Goal: Consume media (video, audio)

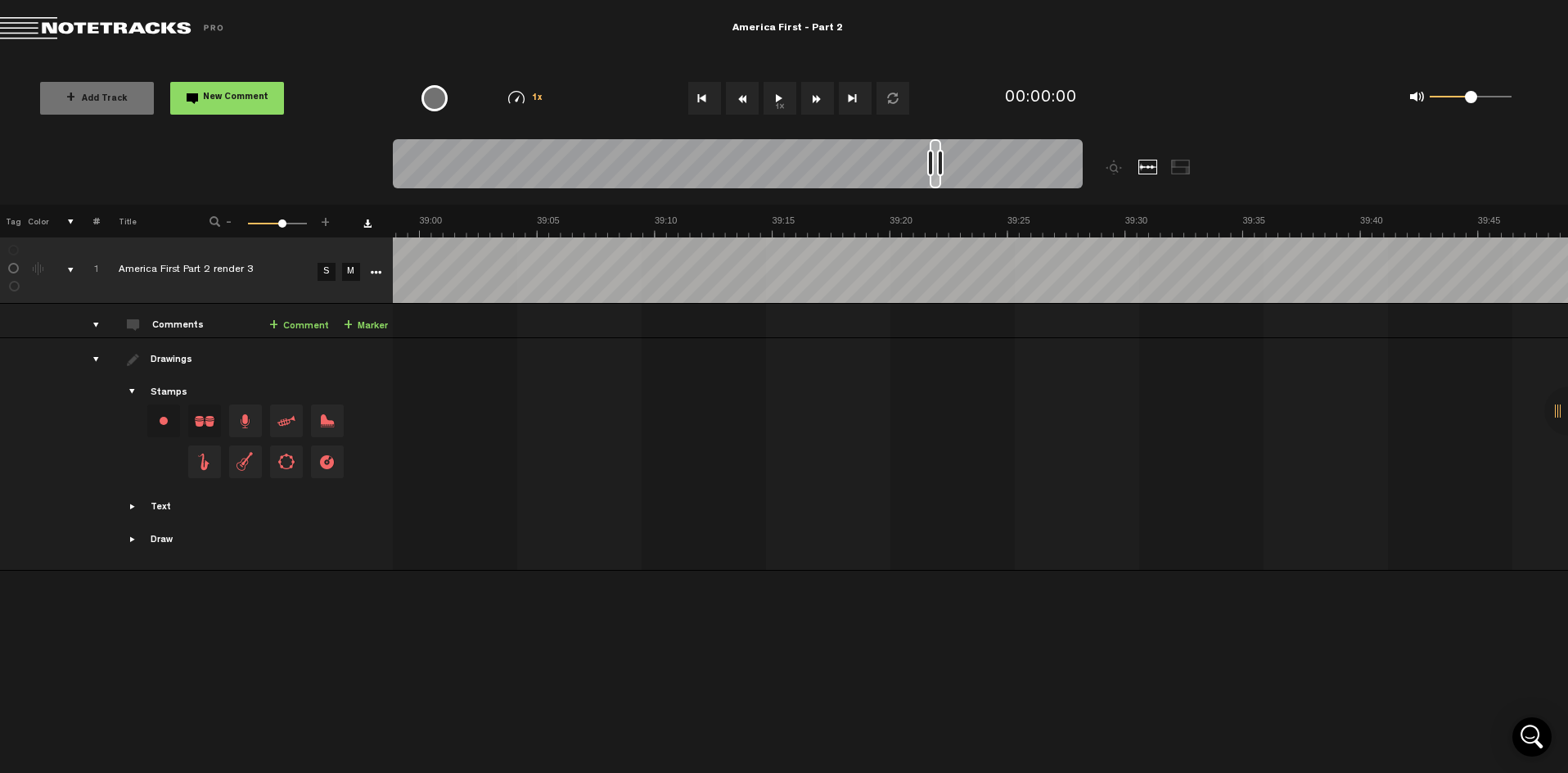
scroll to position [0, 54813]
drag, startPoint x: 402, startPoint y: 149, endPoint x: 937, endPoint y: 154, distance: 535.0
click at [937, 154] on div at bounding box center [937, 163] width 12 height 49
click at [779, 97] on button "1x" at bounding box center [779, 97] width 32 height 32
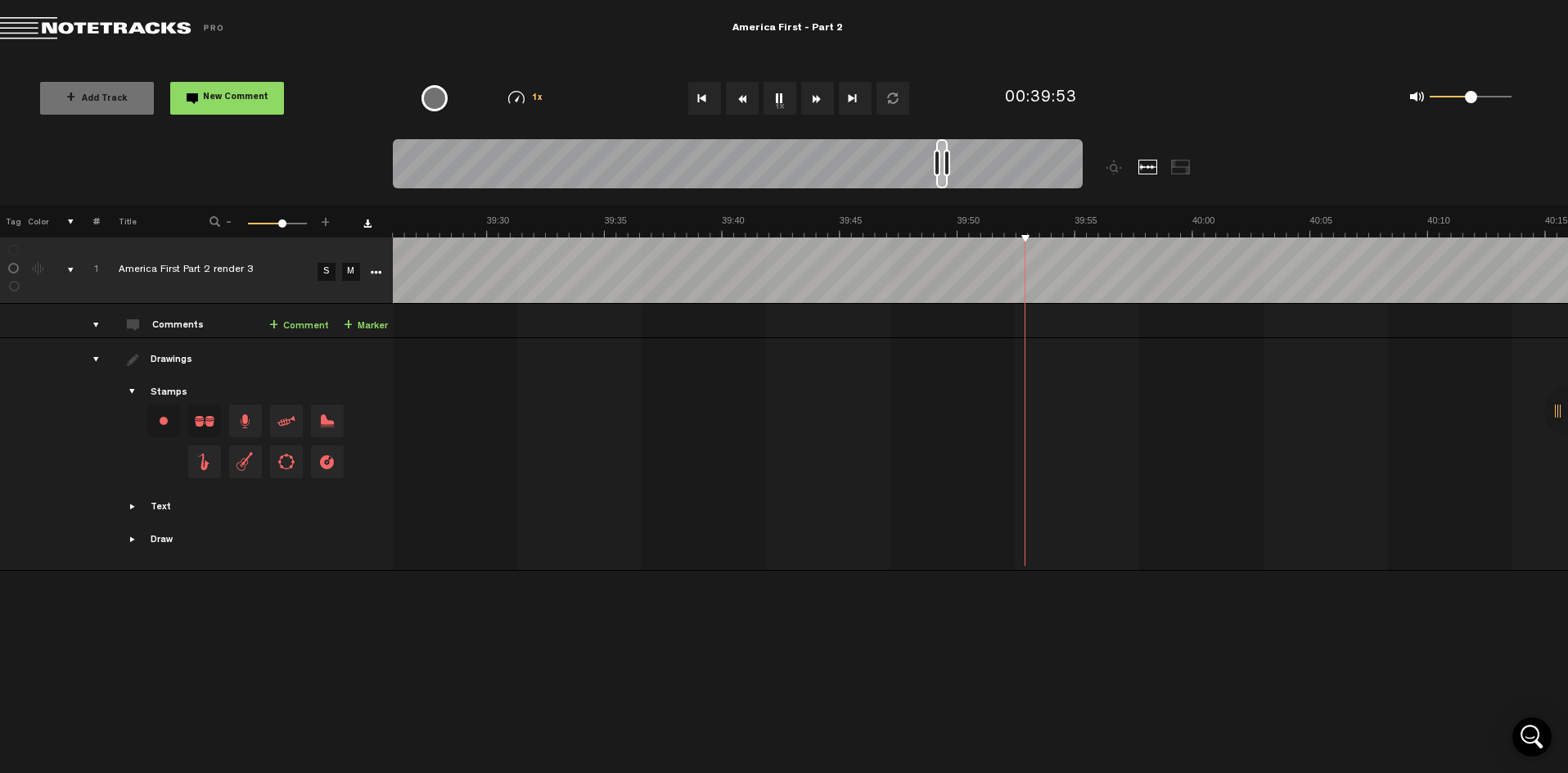
click at [782, 107] on button "1x" at bounding box center [779, 97] width 32 height 32
drag, startPoint x: 941, startPoint y: 147, endPoint x: 955, endPoint y: 149, distance: 14.1
click at [955, 149] on div at bounding box center [954, 163] width 10 height 49
click at [776, 93] on button "1x" at bounding box center [779, 97] width 32 height 32
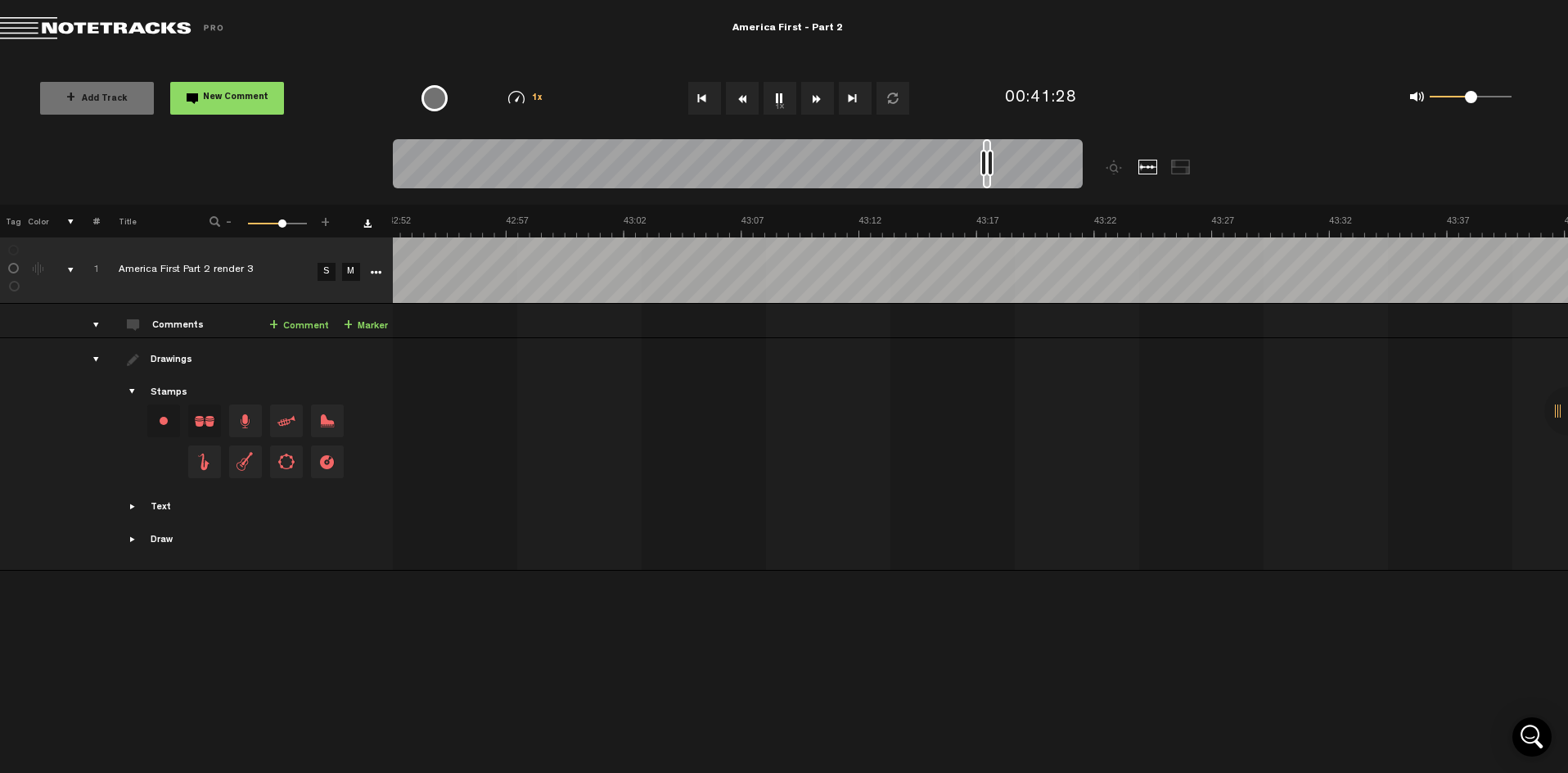
scroll to position [0, 58005]
drag, startPoint x: 957, startPoint y: 149, endPoint x: 991, endPoint y: 147, distance: 34.1
click at [991, 147] on div at bounding box center [991, 163] width 8 height 49
click at [776, 95] on button "1x" at bounding box center [779, 97] width 32 height 32
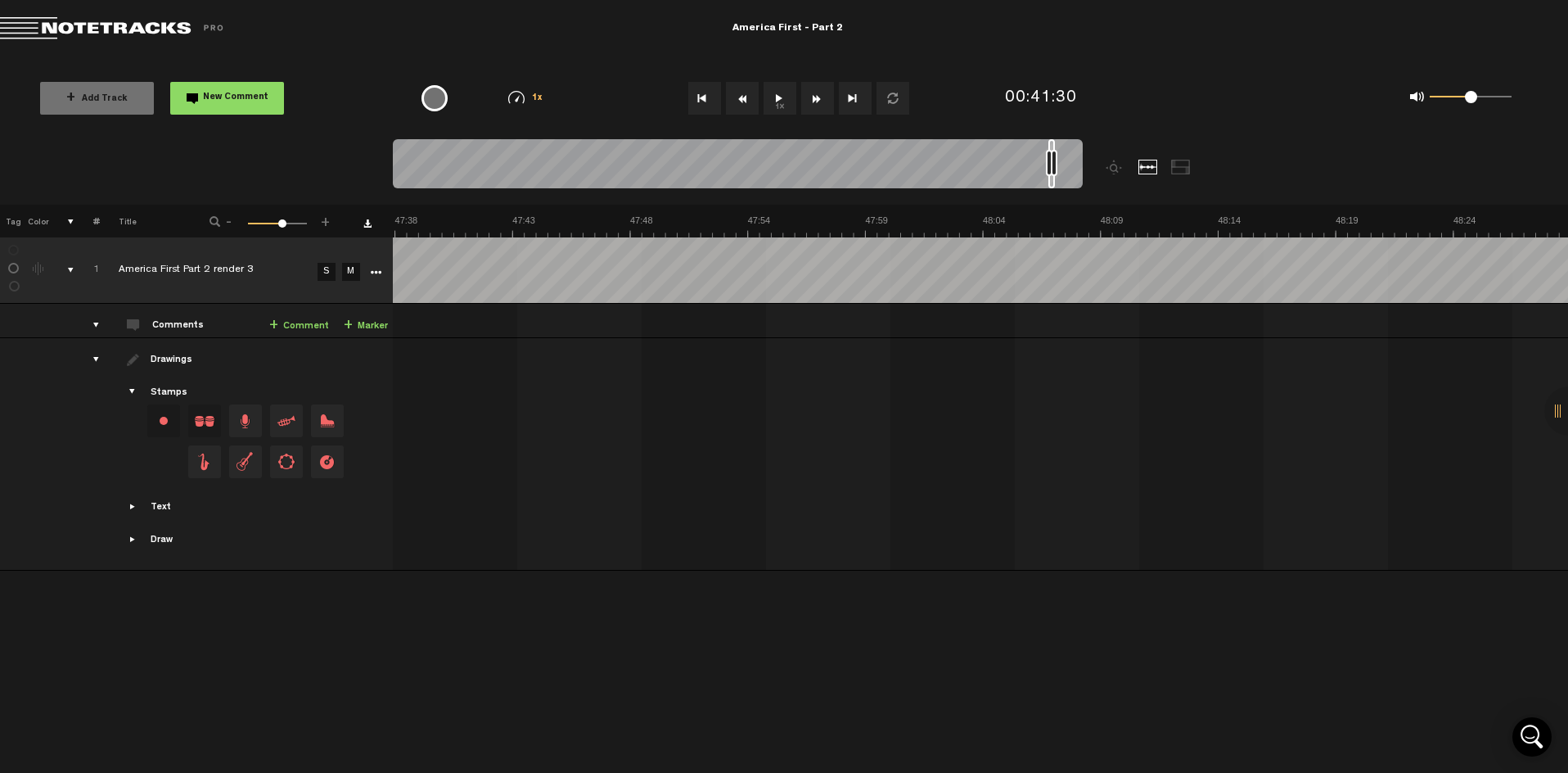
drag, startPoint x: 993, startPoint y: 147, endPoint x: 1054, endPoint y: 157, distance: 61.8
click at [1054, 157] on div at bounding box center [737, 166] width 690 height 55
click at [778, 95] on button "1x" at bounding box center [779, 97] width 32 height 32
click at [778, 96] on button "1x" at bounding box center [779, 97] width 32 height 32
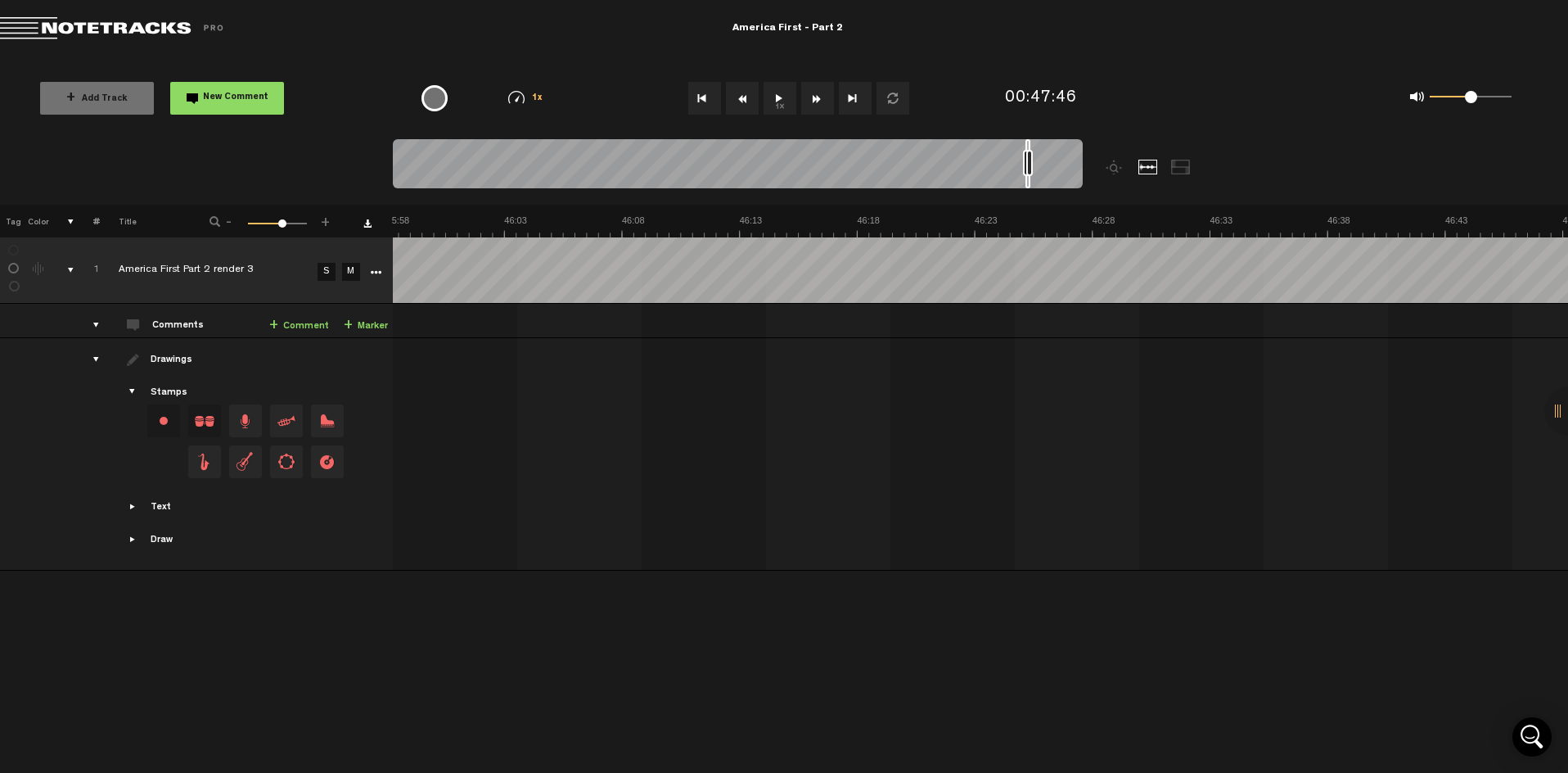
drag, startPoint x: 1051, startPoint y: 146, endPoint x: 1027, endPoint y: 155, distance: 25.6
click at [1027, 155] on div at bounding box center [737, 166] width 690 height 55
click at [779, 97] on button "1x" at bounding box center [779, 97] width 32 height 32
click at [778, 101] on button "1x" at bounding box center [779, 97] width 32 height 32
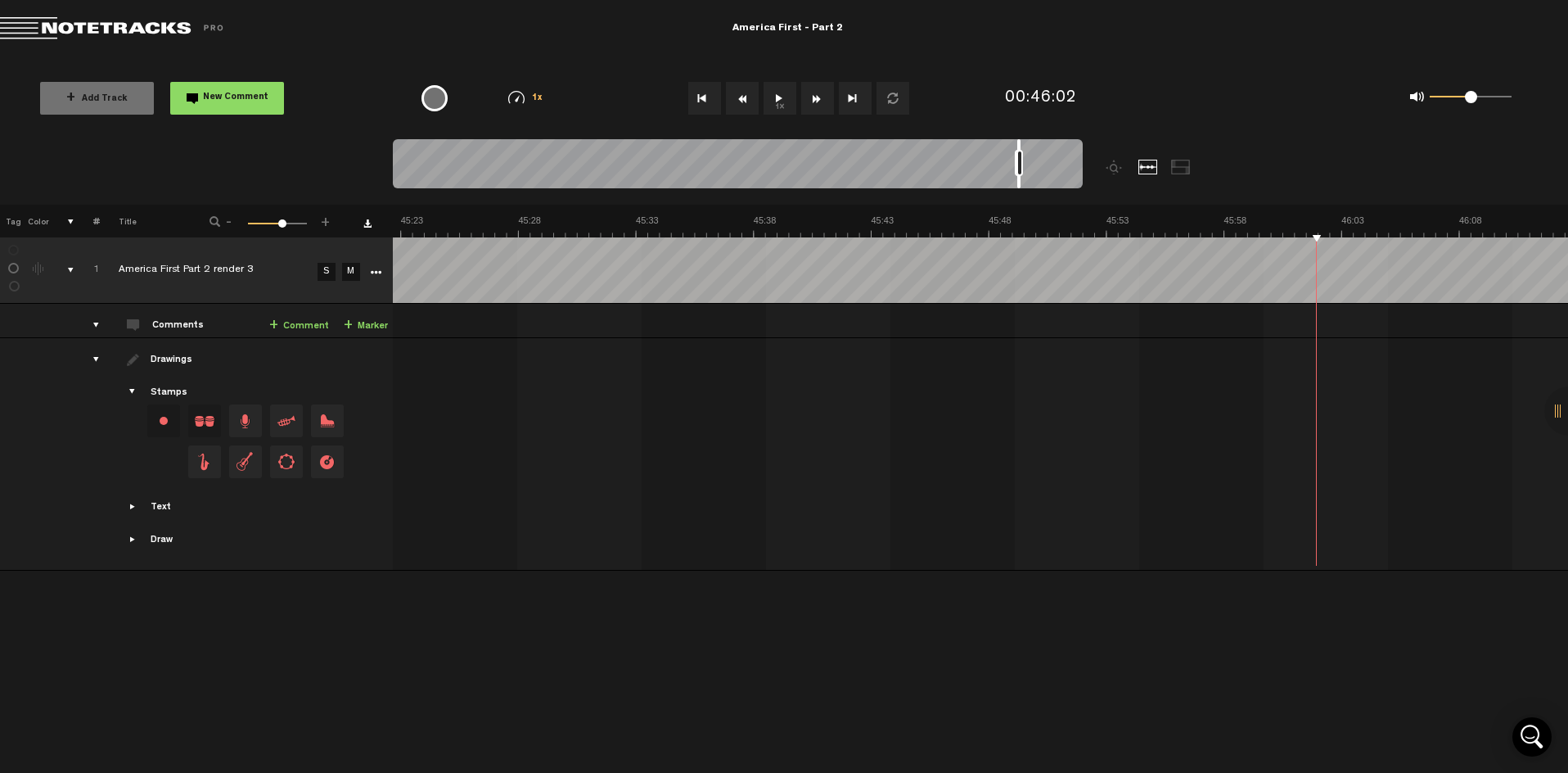
drag, startPoint x: 1026, startPoint y: 141, endPoint x: 1019, endPoint y: 147, distance: 9.2
click at [1019, 147] on div at bounding box center [1019, 163] width 3 height 49
click at [776, 99] on button "1x" at bounding box center [779, 97] width 32 height 32
